Goal: Task Accomplishment & Management: Manage account settings

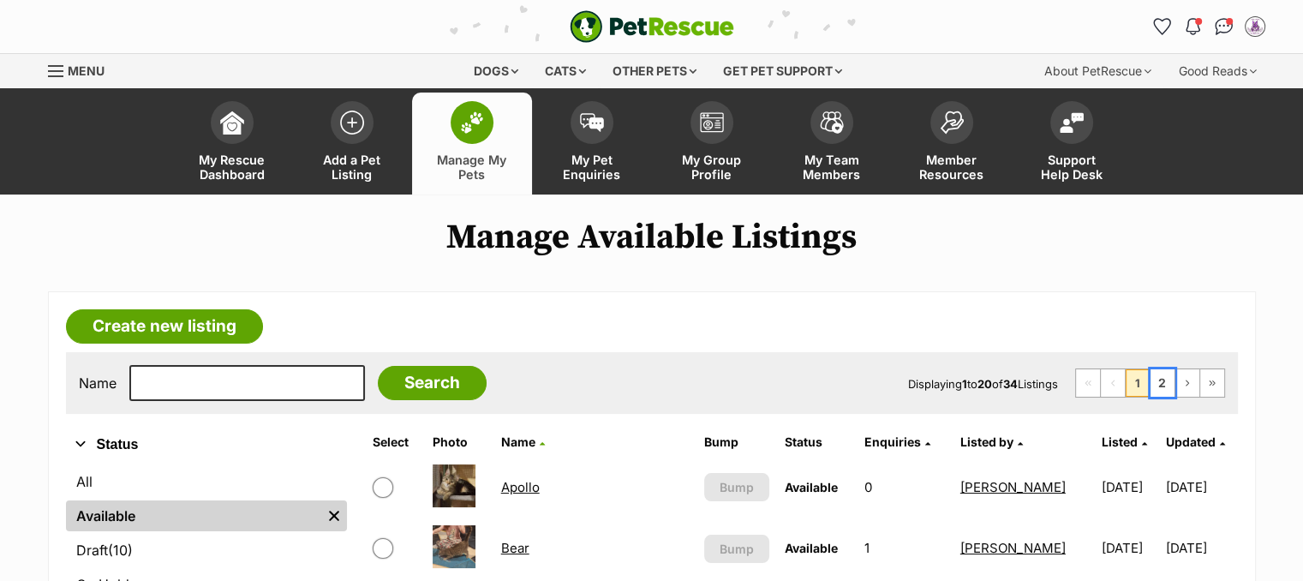
click at [1162, 384] on link "2" at bounding box center [1162, 382] width 24 height 27
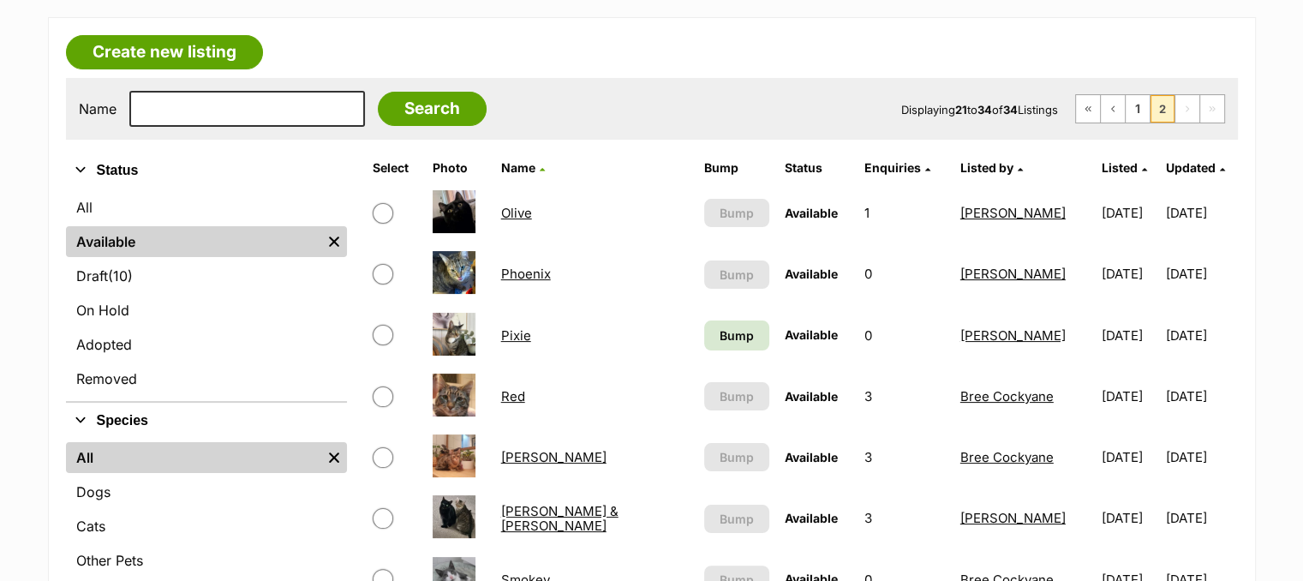
scroll to position [280, 0]
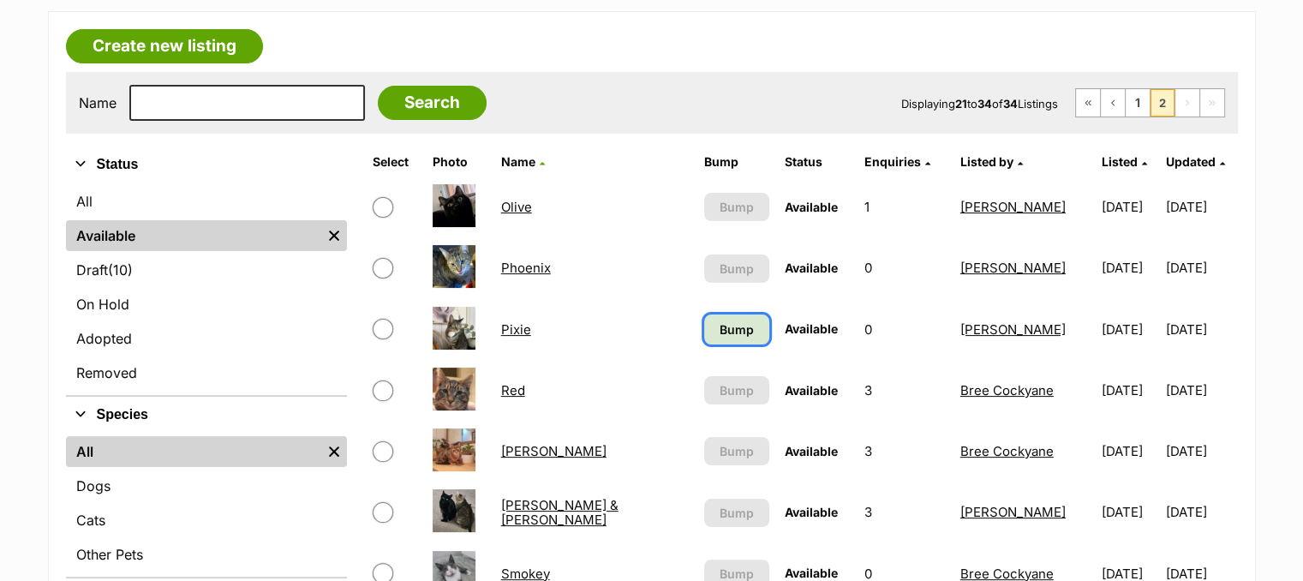
click at [704, 336] on link "Bump" at bounding box center [736, 329] width 65 height 30
click at [551, 509] on link "[PERSON_NAME] & [PERSON_NAME]" at bounding box center [559, 512] width 117 height 31
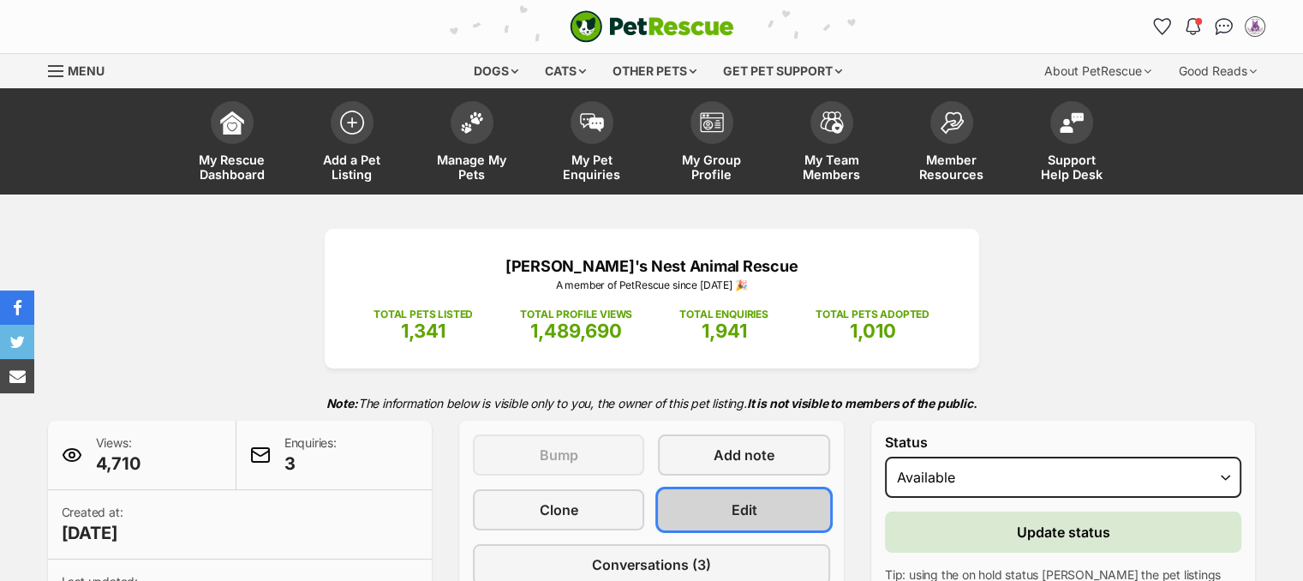
click at [740, 499] on span "Edit" at bounding box center [745, 509] width 26 height 21
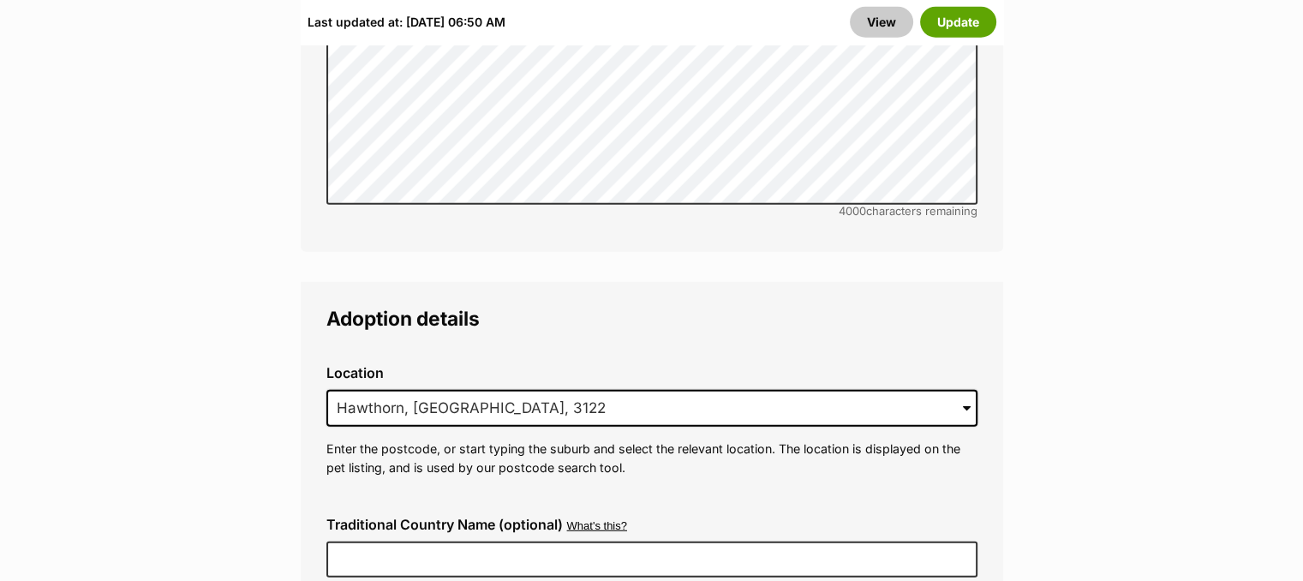
drag, startPoint x: 1307, startPoint y: 39, endPoint x: 1315, endPoint y: 323, distance: 284.5
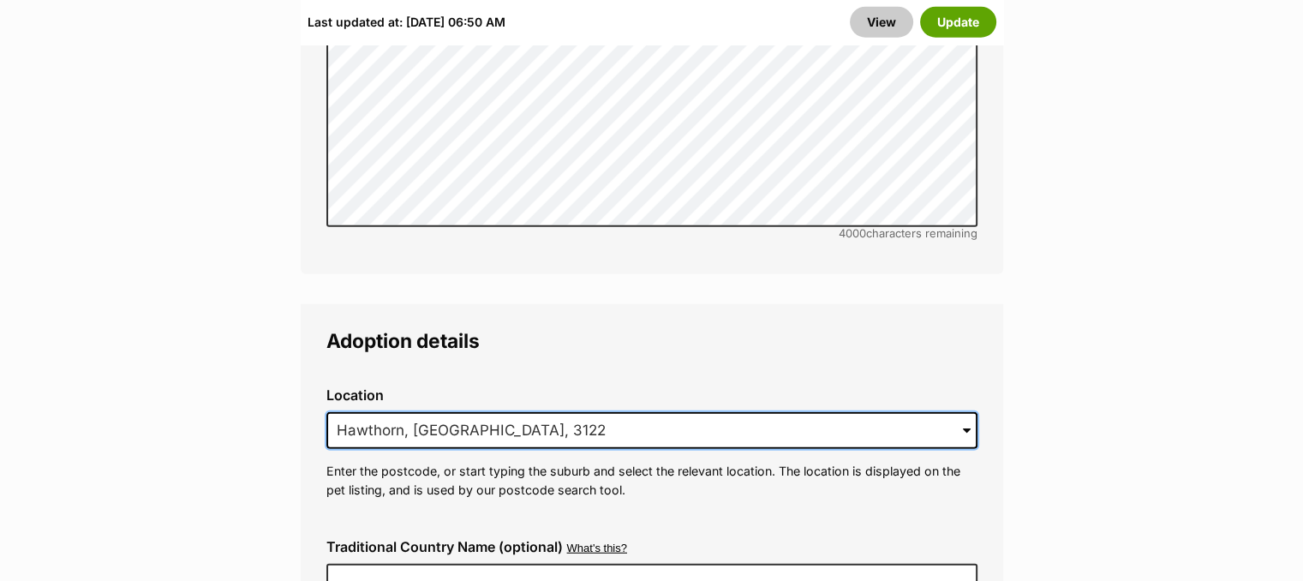
drag, startPoint x: 484, startPoint y: 369, endPoint x: 317, endPoint y: 386, distance: 167.9
click at [317, 386] on div "Location 1 options available. Arrow down to browse or start typing to filter. 1…" at bounding box center [652, 442] width 678 height 139
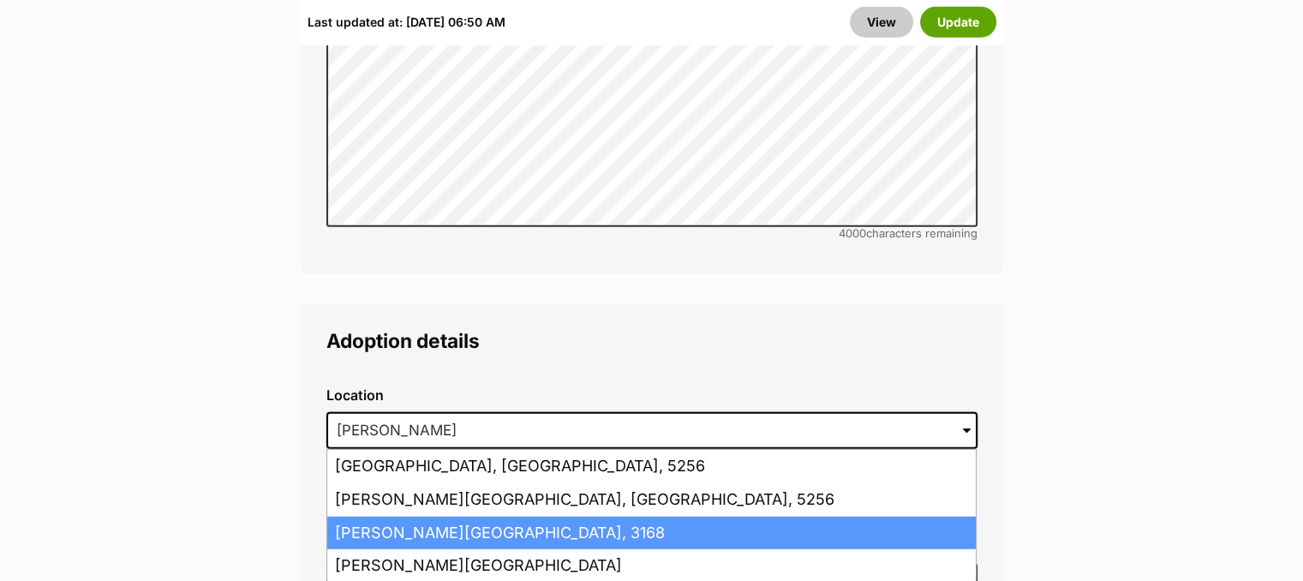
click at [357, 517] on li "Clayton, Victoria, 3168" at bounding box center [651, 533] width 648 height 33
type input "Clayton, Victoria, 3168"
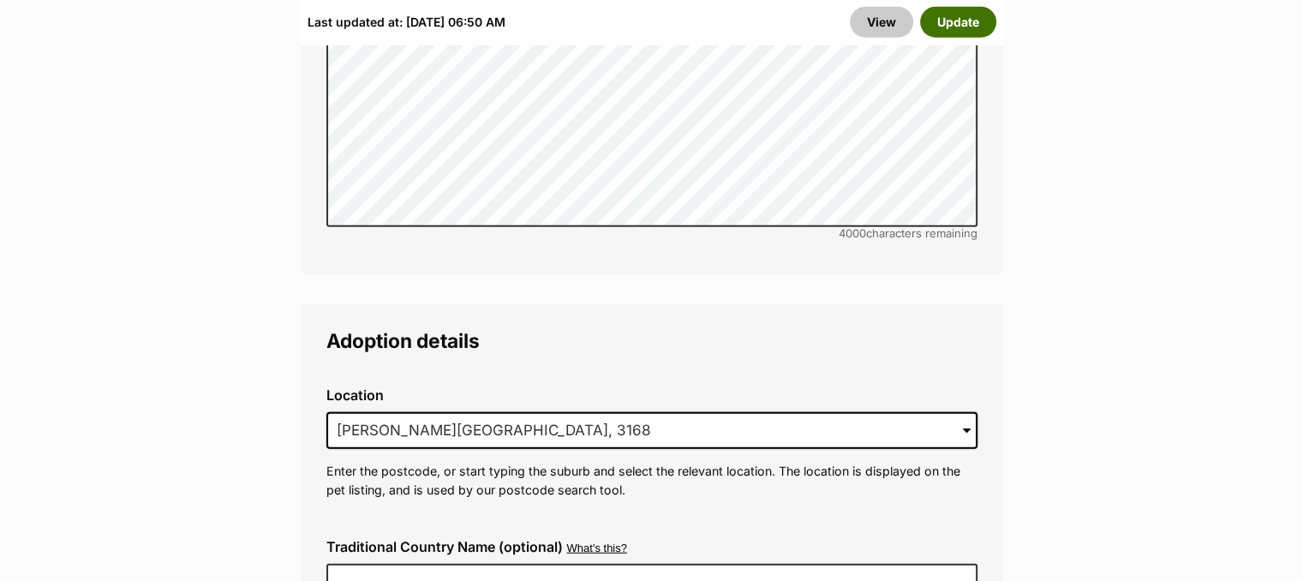
click at [956, 24] on button "Update" at bounding box center [958, 21] width 76 height 31
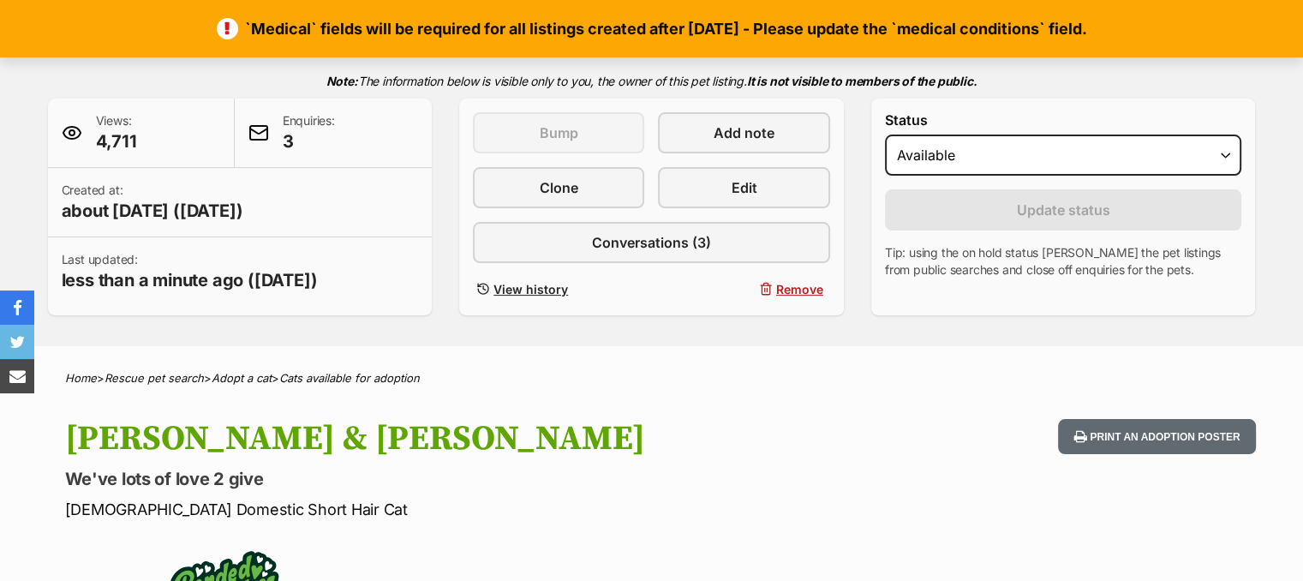
scroll to position [252, 0]
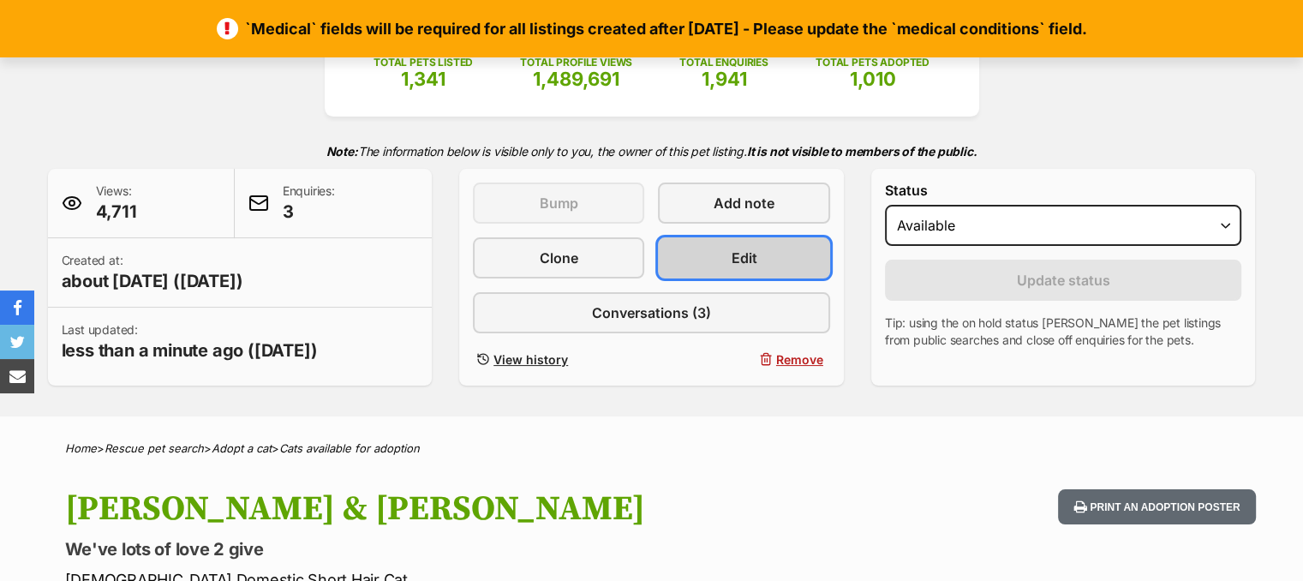
click at [716, 254] on link "Edit" at bounding box center [743, 257] width 171 height 41
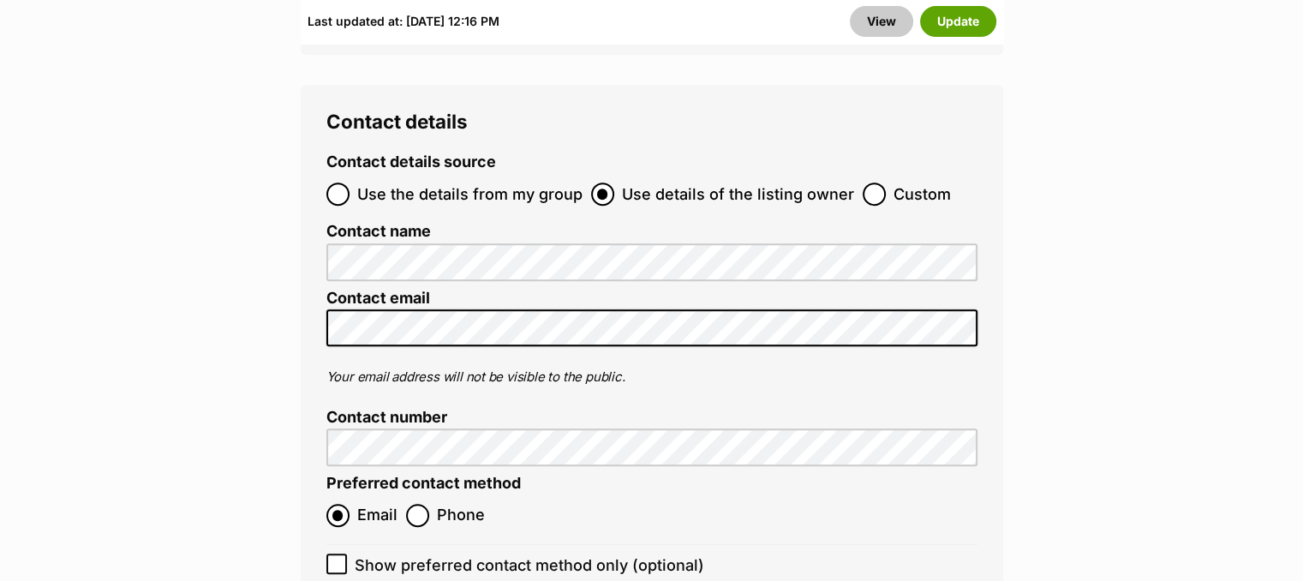
scroll to position [7267, 0]
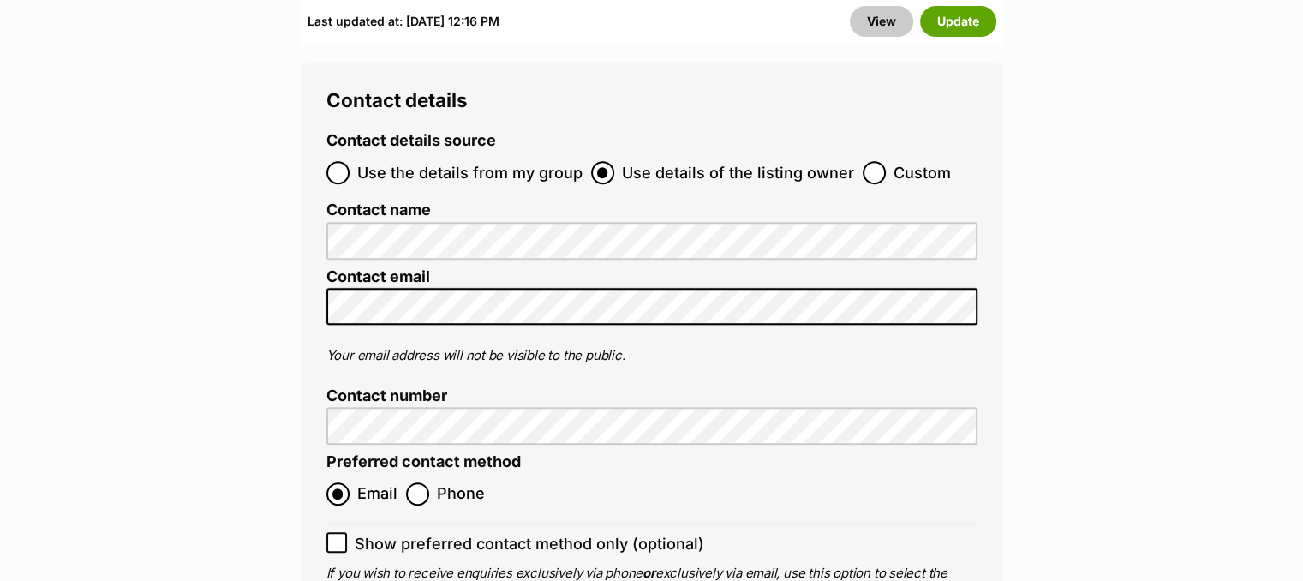
drag, startPoint x: 1309, startPoint y: 29, endPoint x: 1311, endPoint y: 491, distance: 461.7
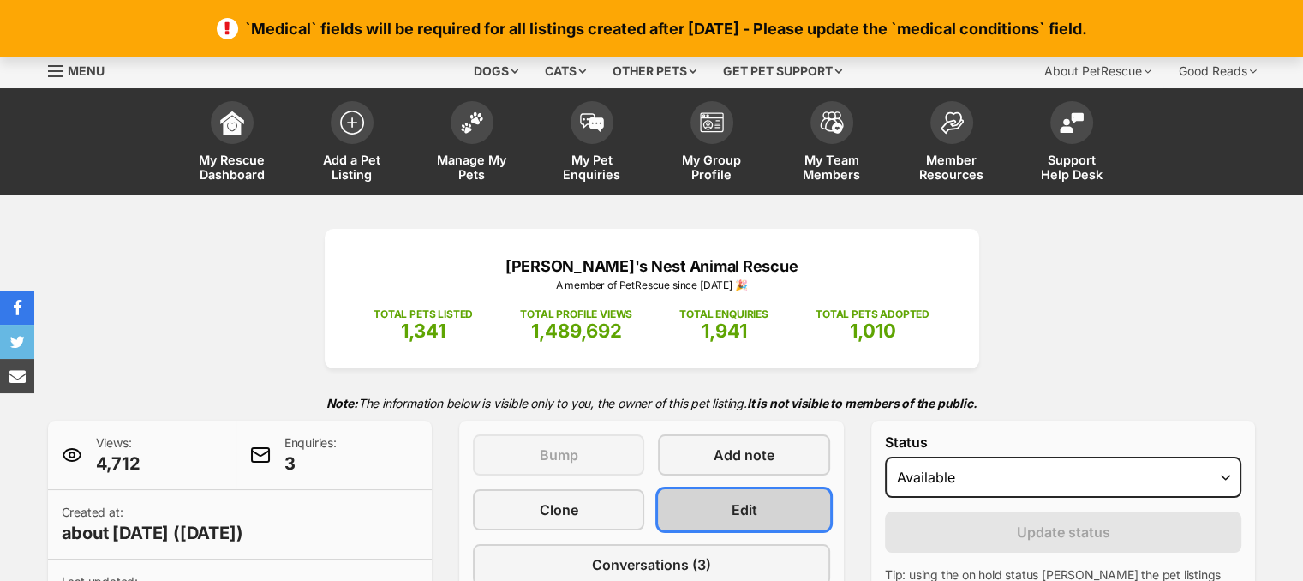
click at [775, 525] on link "Edit" at bounding box center [743, 509] width 171 height 41
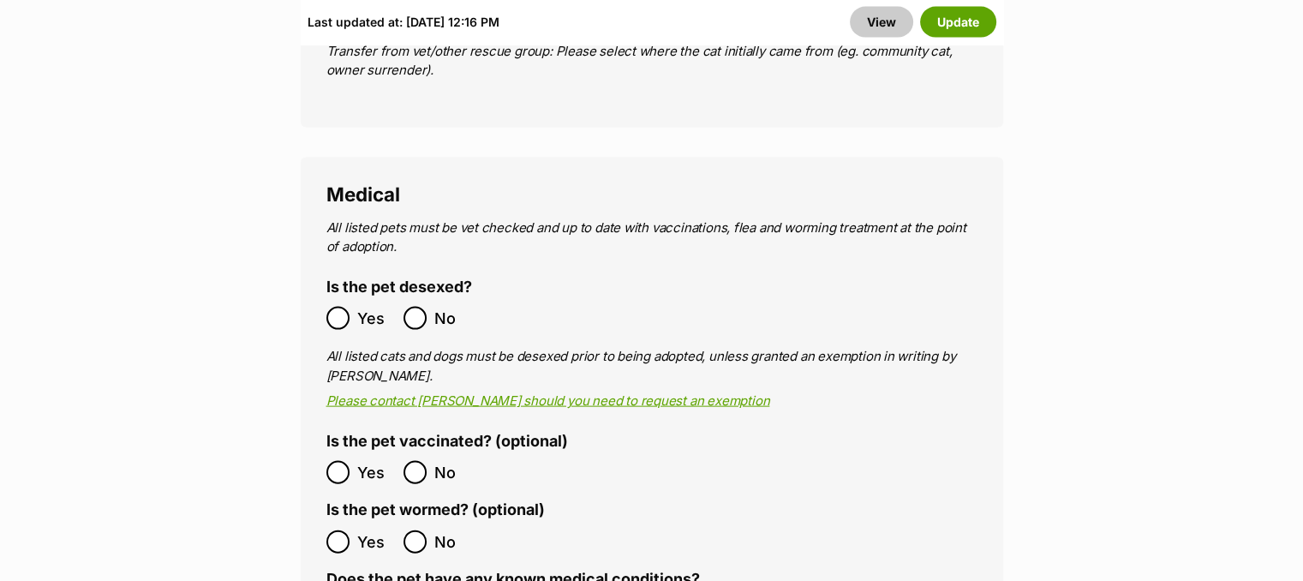
scroll to position [3697, 0]
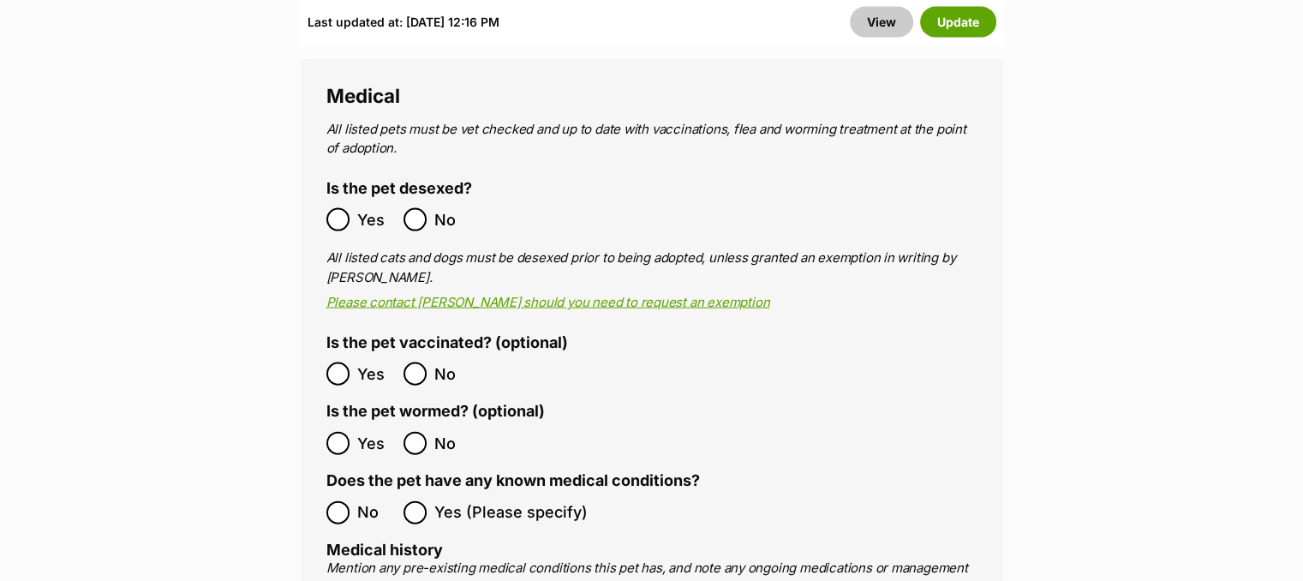
drag, startPoint x: 1309, startPoint y: 45, endPoint x: 1295, endPoint y: 278, distance: 233.4
click at [964, 20] on button "Update" at bounding box center [958, 21] width 76 height 31
